Goal: Transaction & Acquisition: Purchase product/service

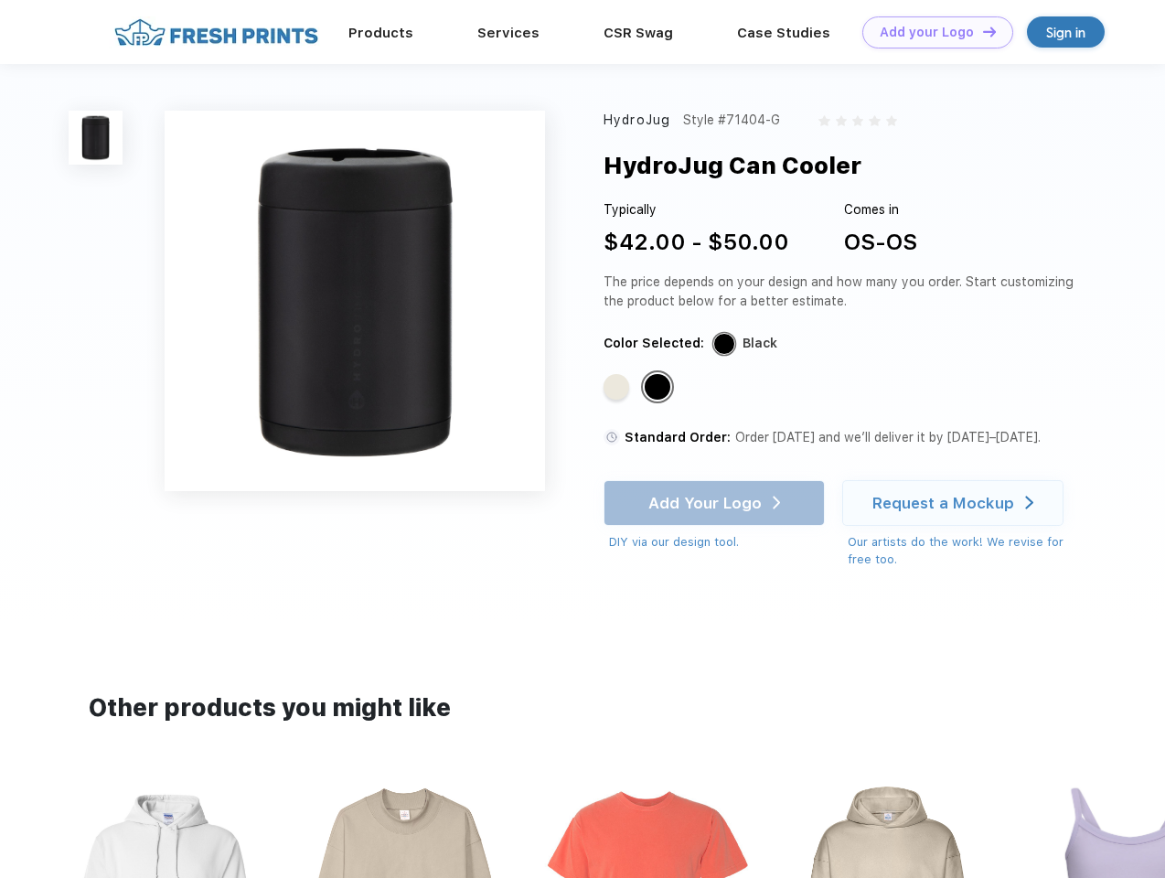
click at [931, 32] on link "Add your Logo Design Tool" at bounding box center [937, 32] width 151 height 32
click at [0, 0] on div "Design Tool" at bounding box center [0, 0] width 0 height 0
click at [981, 31] on link "Add your Logo Design Tool" at bounding box center [937, 32] width 151 height 32
click at [96, 137] on img at bounding box center [96, 138] width 54 height 54
click at [618, 388] on div "Standard Color" at bounding box center [616, 387] width 26 height 26
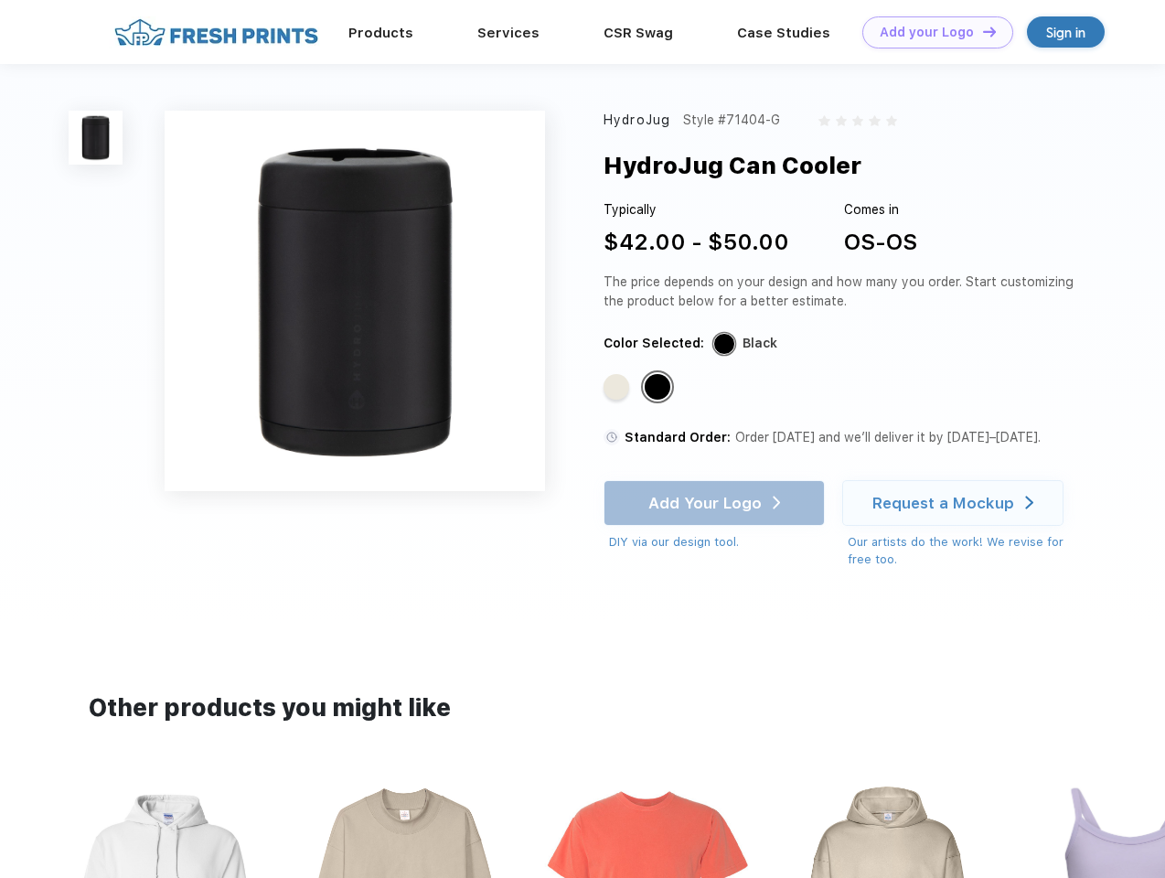
click at [659, 388] on div "Standard Color" at bounding box center [657, 387] width 26 height 26
click at [716, 503] on div "Add Your Logo DIY via our design tool. Ah shoot! This product isn't up in our d…" at bounding box center [713, 515] width 221 height 71
click at [955, 503] on div "Request a Mockup" at bounding box center [943, 503] width 142 height 18
click at [582, 828] on img at bounding box center [645, 895] width 205 height 233
